Goal: Transaction & Acquisition: Purchase product/service

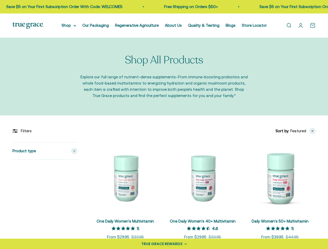
click at [164, 244] on div "TRUE GRACE REWARDS" at bounding box center [161, 244] width 41 height 5
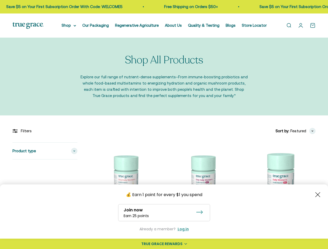
click at [72, 25] on summary "Shop" at bounding box center [69, 25] width 15 height 6
click at [45, 151] on div "Product type" at bounding box center [44, 151] width 65 height 17
